Goal: Answer question/provide support

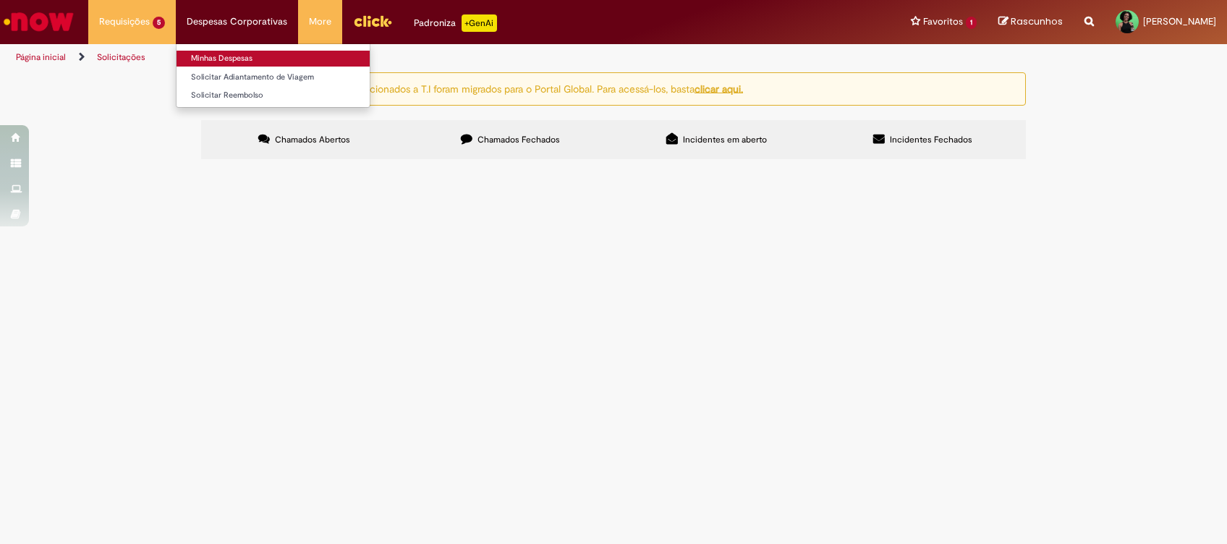
click at [226, 52] on link "Minhas Despesas" at bounding box center [273, 59] width 193 height 16
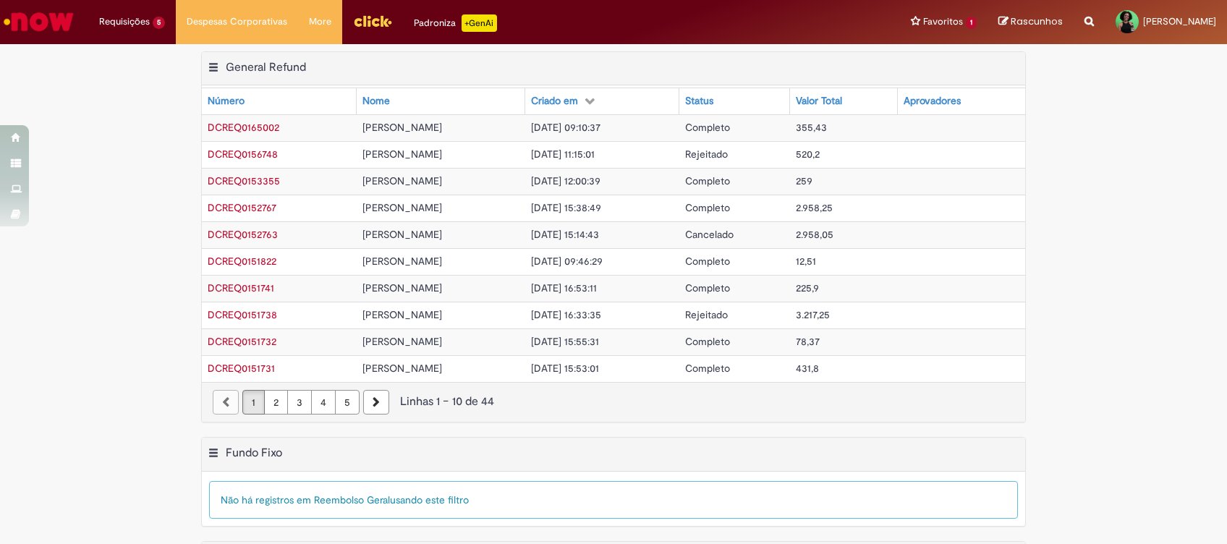
click at [525, 127] on td "[PERSON_NAME]" at bounding box center [441, 127] width 169 height 27
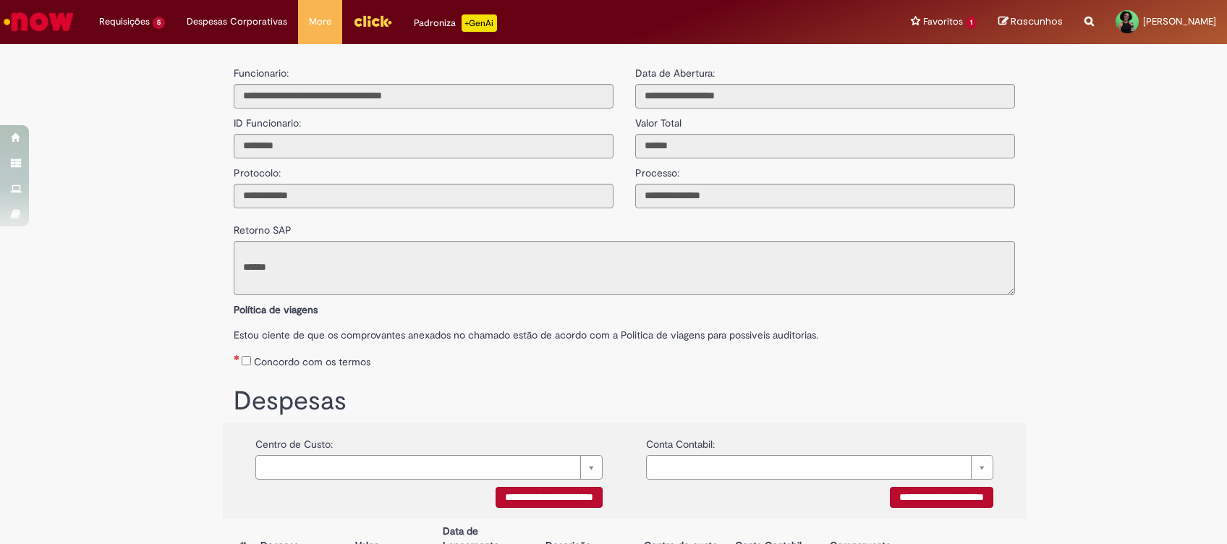
type input "**********"
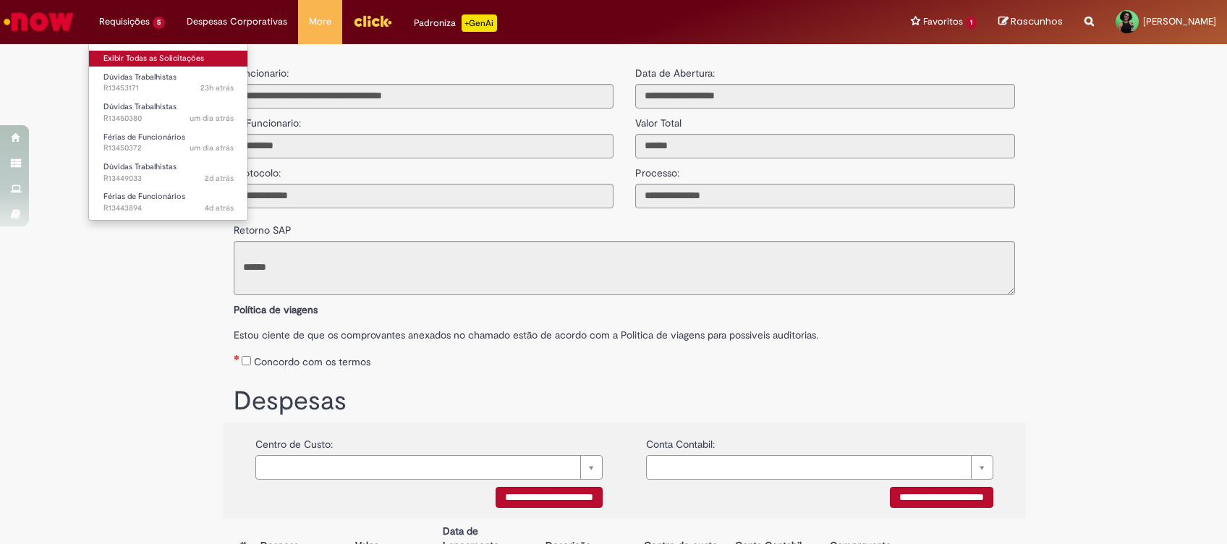
click at [145, 61] on link "Exibir Todas as Solicitações" at bounding box center [168, 59] width 159 height 16
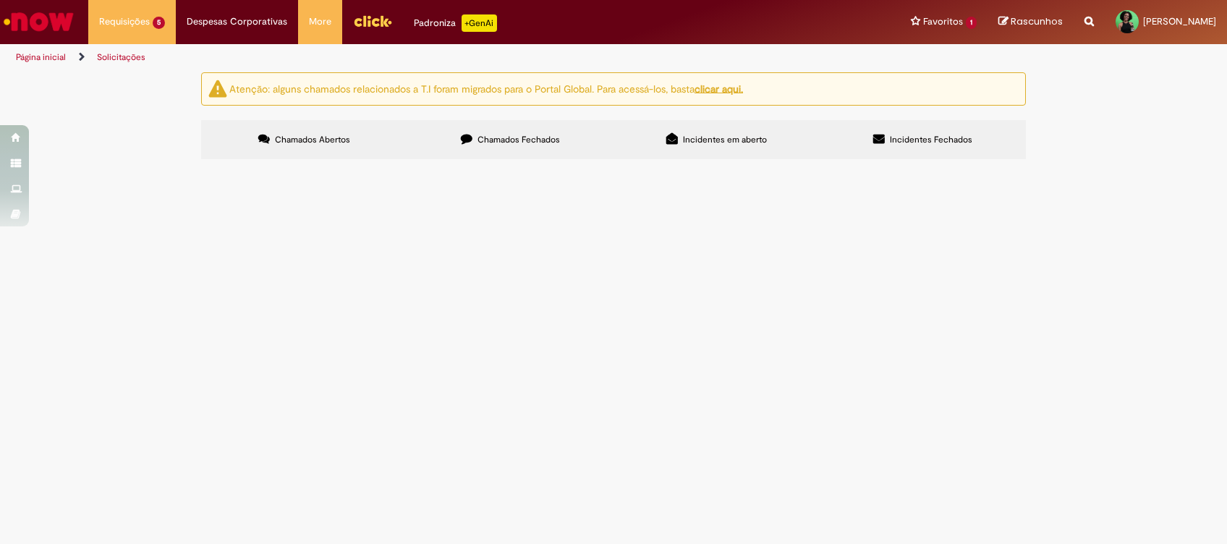
scroll to position [87, 0]
click at [0, 0] on span "Time, bom dia! Tudo bem? O meu [DEMOGRAPHIC_DATA] precisa ajustar o termo de fé…" at bounding box center [0, 0] width 0 height 0
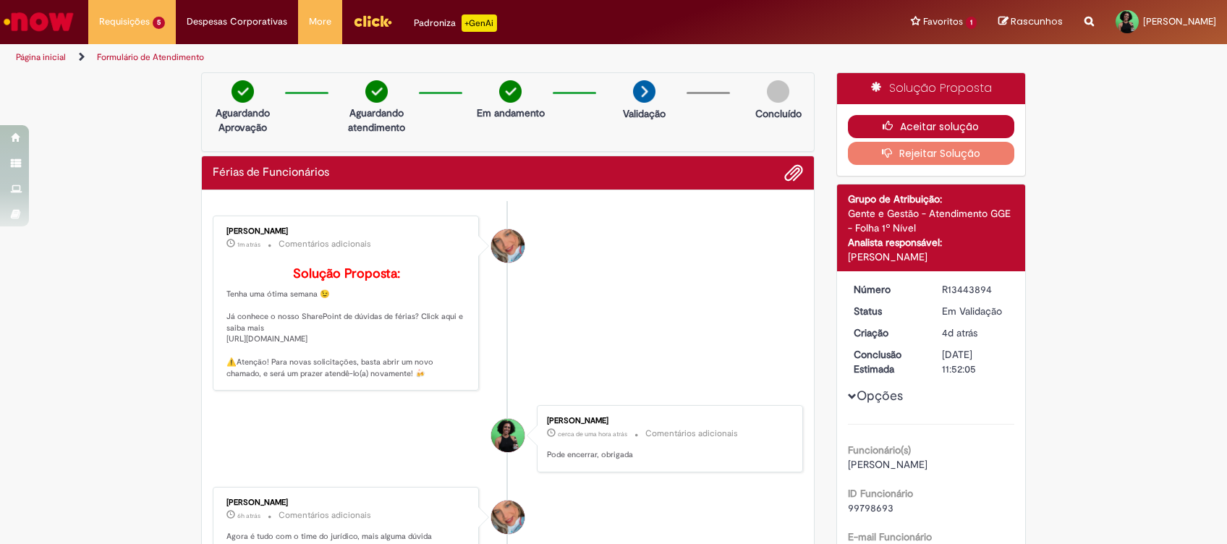
click at [951, 129] on button "Aceitar solução" at bounding box center [931, 126] width 167 height 23
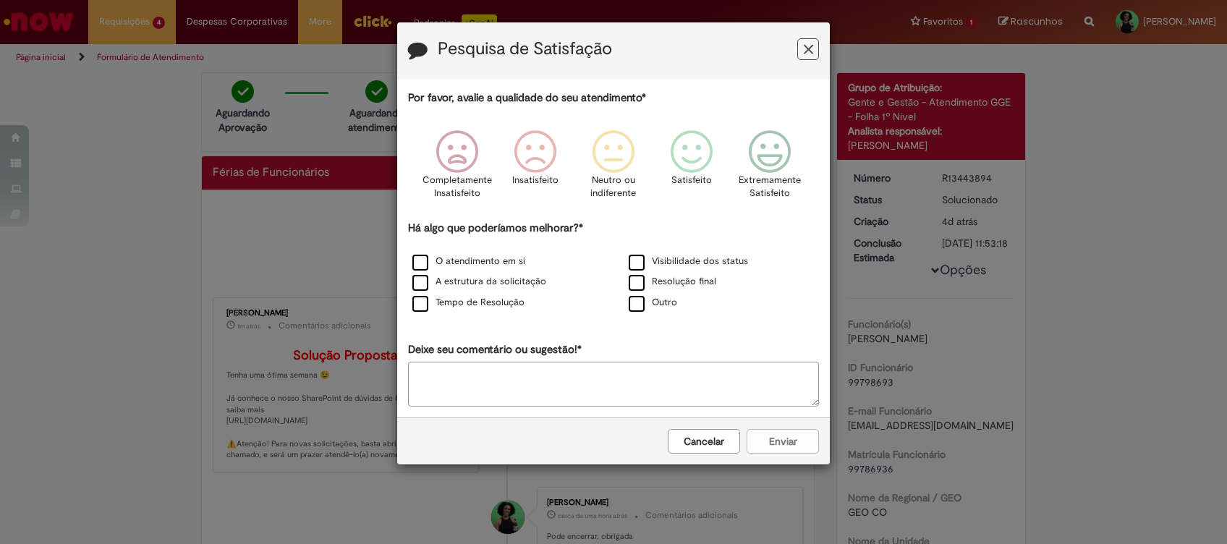
click at [807, 47] on icon "Feedback" at bounding box center [808, 49] width 9 height 15
